Goal: Transaction & Acquisition: Book appointment/travel/reservation

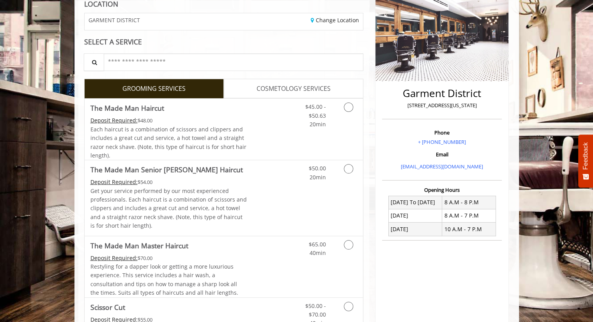
scroll to position [234, 0]
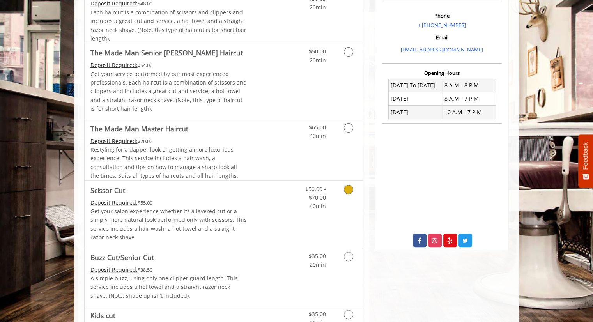
click at [349, 187] on icon "Grooming services" at bounding box center [348, 189] width 9 height 9
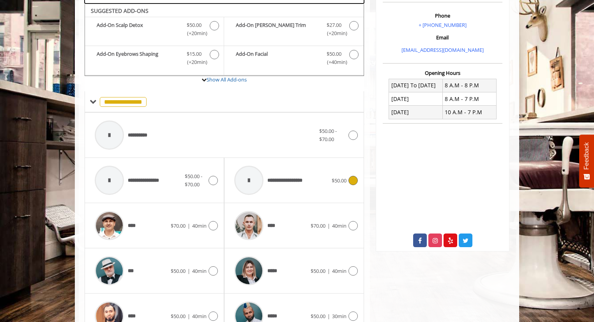
scroll to position [237, 0]
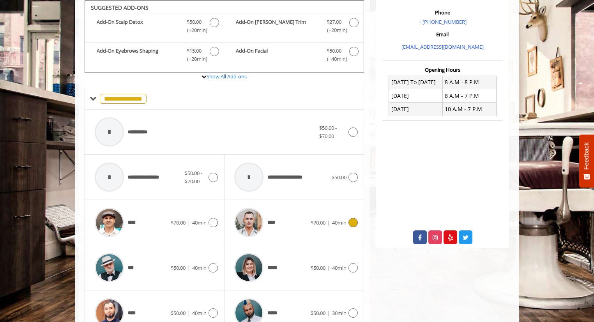
click at [354, 222] on icon at bounding box center [352, 222] width 9 height 9
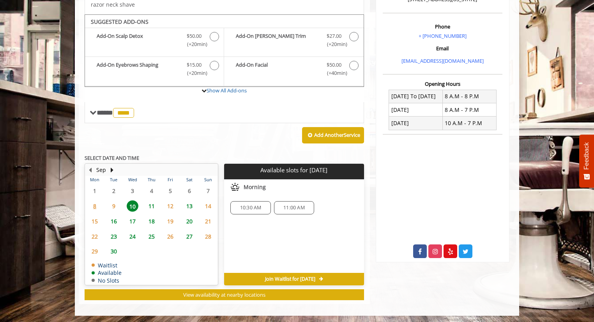
scroll to position [145, 0]
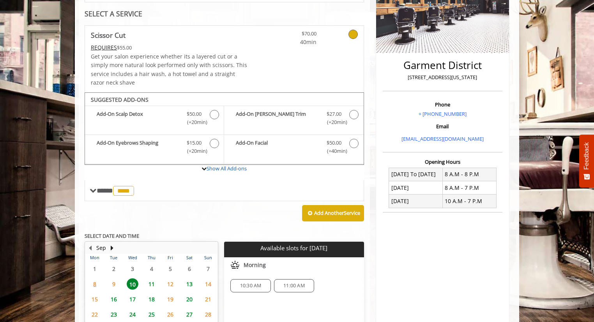
drag, startPoint x: 288, startPoint y: 219, endPoint x: 278, endPoint y: 217, distance: 10.0
click at [278, 217] on div "Add Another Service" at bounding box center [224, 213] width 279 height 24
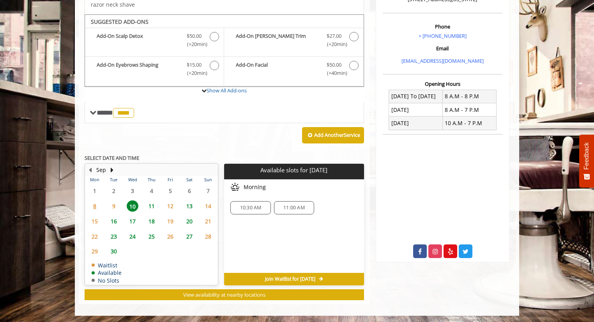
click at [301, 206] on span "11:00 AM" at bounding box center [293, 208] width 21 height 6
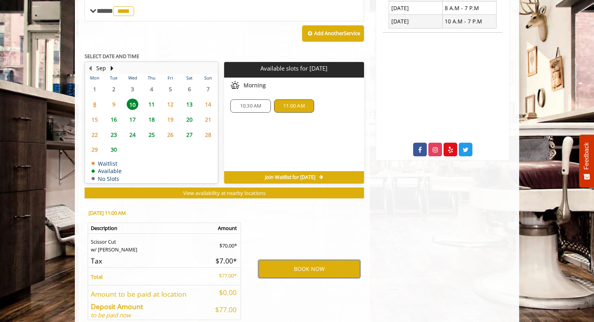
scroll to position [364, 0]
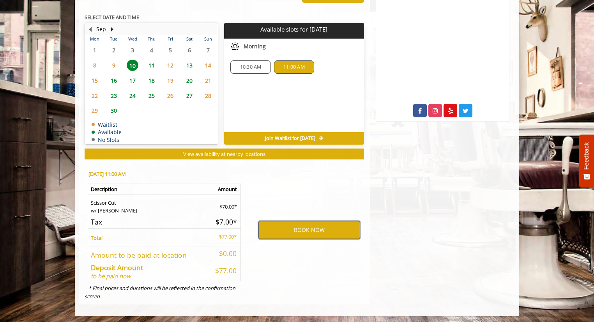
click at [325, 231] on button "BOOK NOW" at bounding box center [309, 230] width 102 height 18
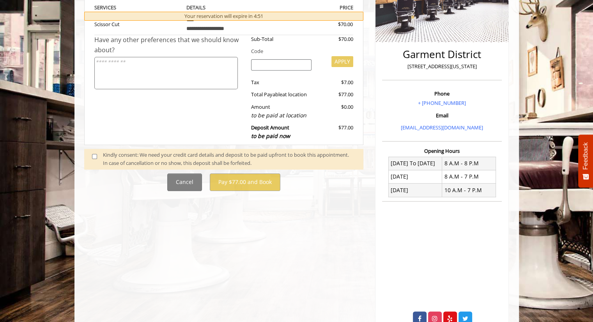
scroll to position [183, 0]
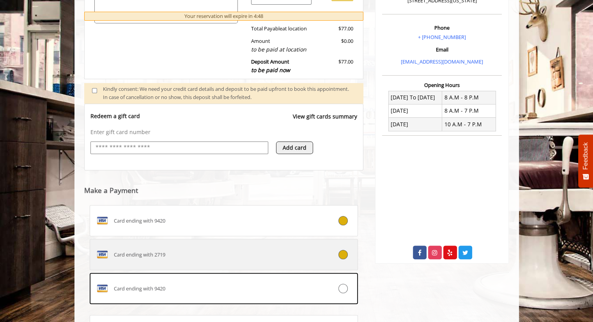
click at [221, 250] on div "Card ending with 2719" at bounding box center [201, 254] width 223 height 12
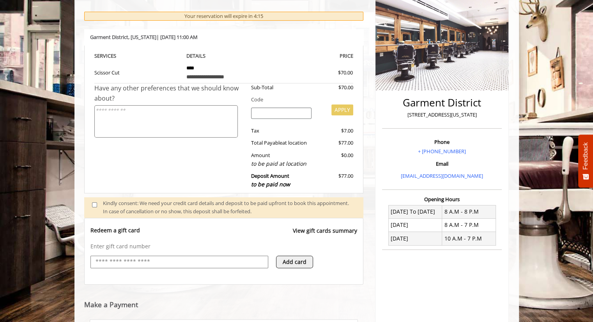
scroll to position [302, 0]
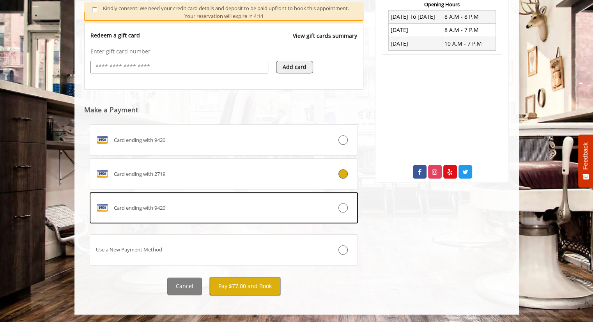
click at [263, 289] on button "Pay $77.00 and Book" at bounding box center [245, 286] width 71 height 18
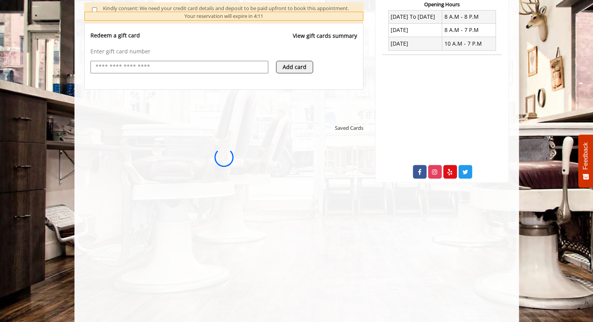
scroll to position [0, 0]
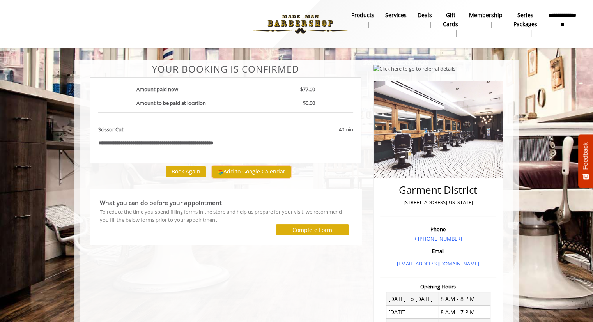
click at [254, 172] on button "Add to Google Calendar" at bounding box center [251, 172] width 79 height 12
